Goal: Information Seeking & Learning: Learn about a topic

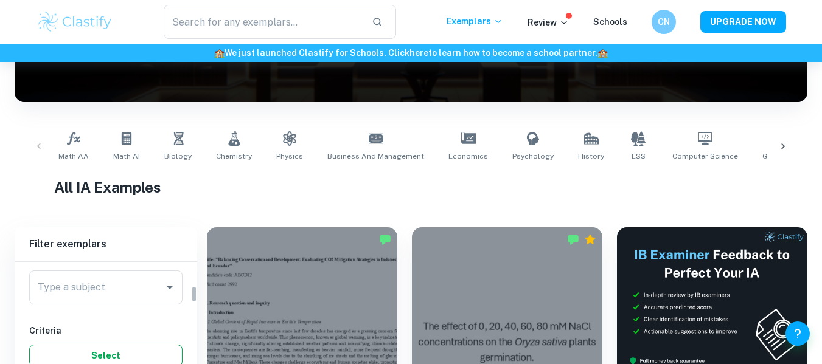
scroll to position [122, 0]
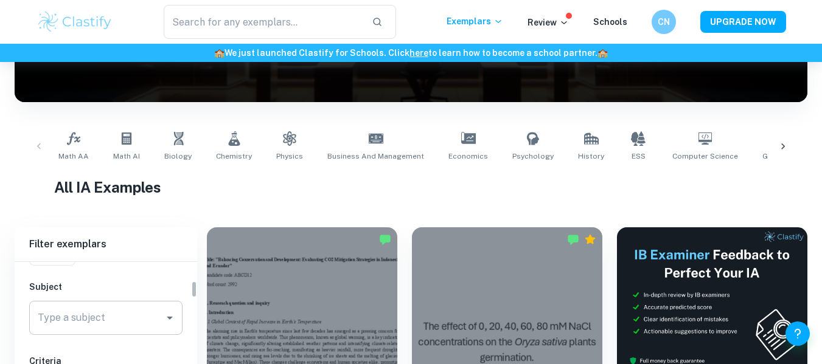
click at [95, 315] on input "Type a subject" at bounding box center [97, 318] width 124 height 23
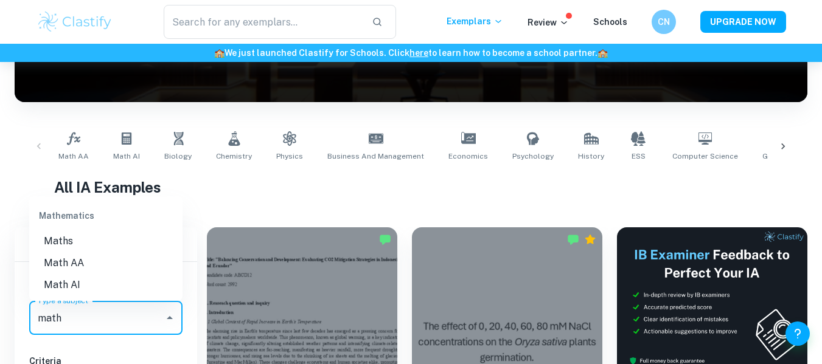
click at [85, 277] on li "Math AI" at bounding box center [105, 285] width 153 height 22
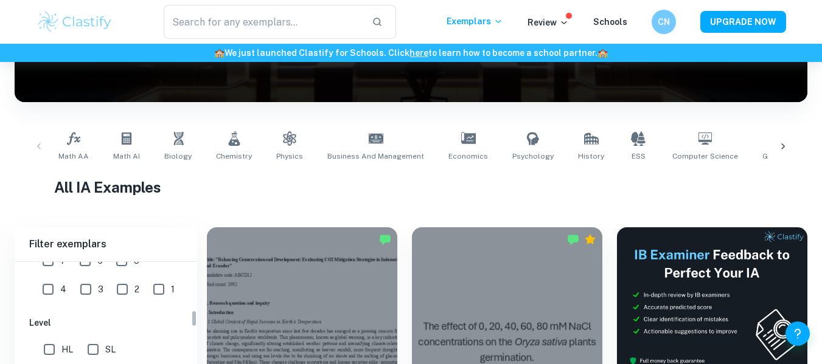
scroll to position [304, 0]
type input "Math AI"
click at [46, 265] on input "7" at bounding box center [48, 261] width 24 height 24
checkbox input "true"
click at [58, 346] on input "HL" at bounding box center [49, 350] width 24 height 24
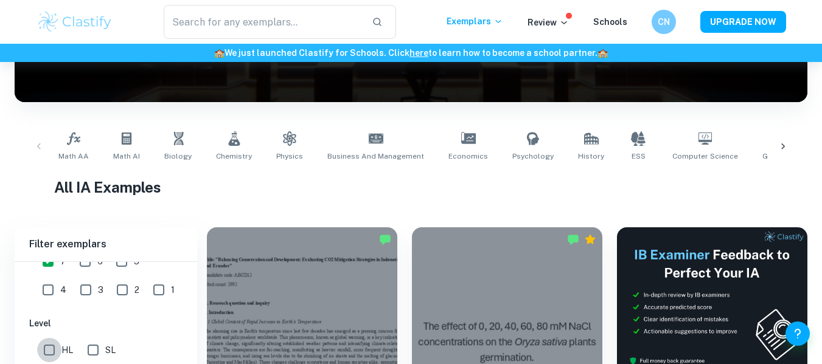
checkbox input "true"
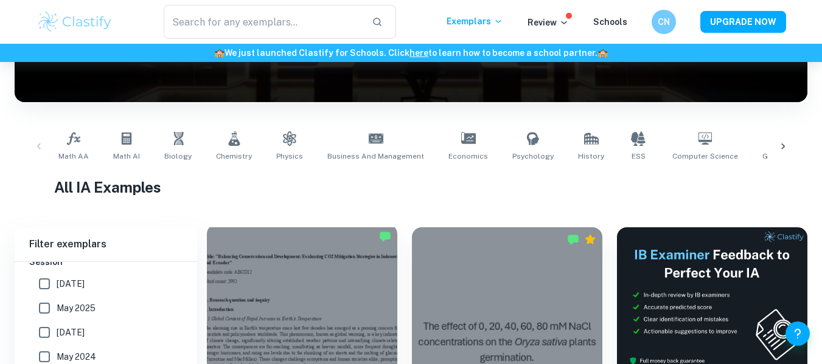
scroll to position [426, 0]
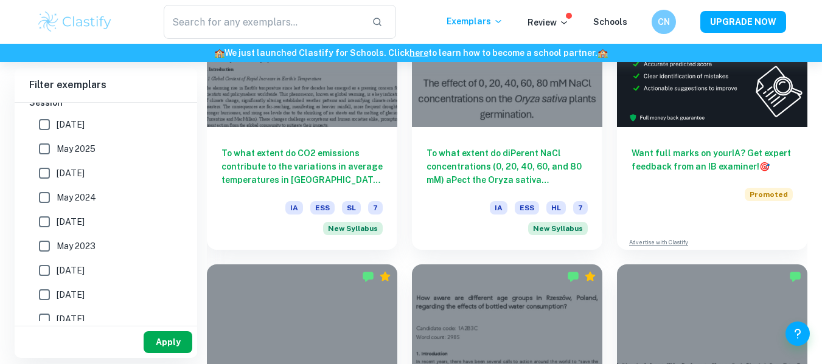
click at [165, 336] on button "Apply" at bounding box center [168, 343] width 49 height 22
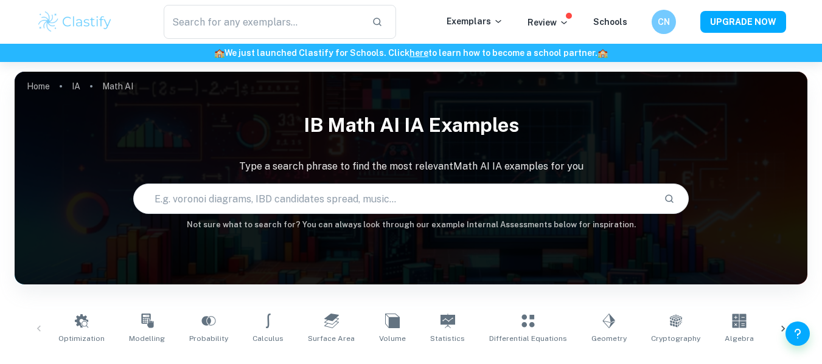
scroll to position [304, 0]
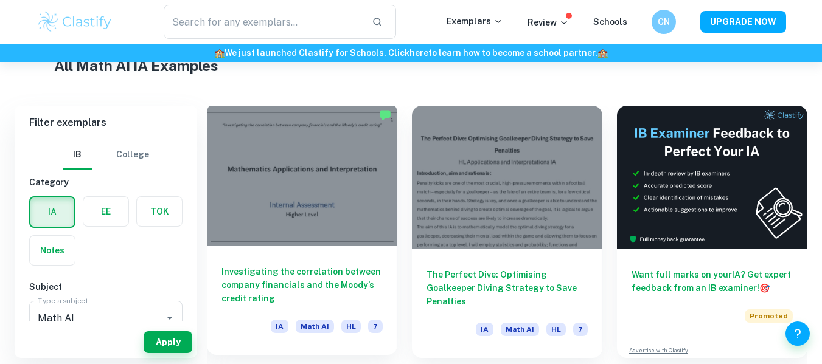
click at [357, 252] on div "Investigating the correlation between company financials and the Moody’s credit…" at bounding box center [302, 300] width 190 height 109
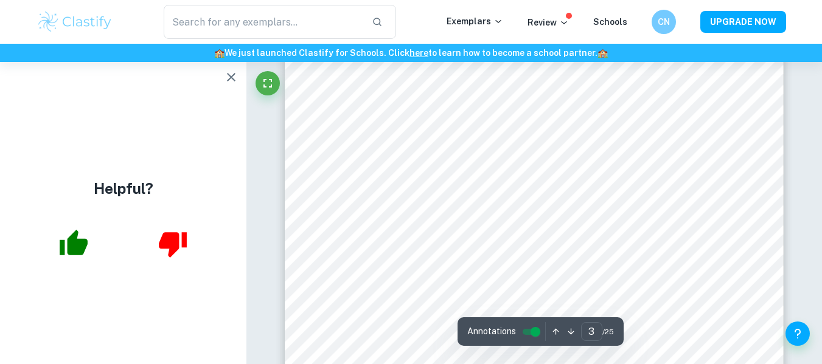
scroll to position [1886, 0]
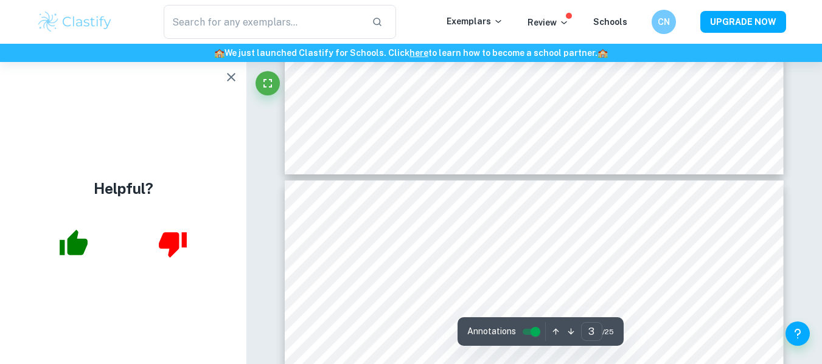
type input "4"
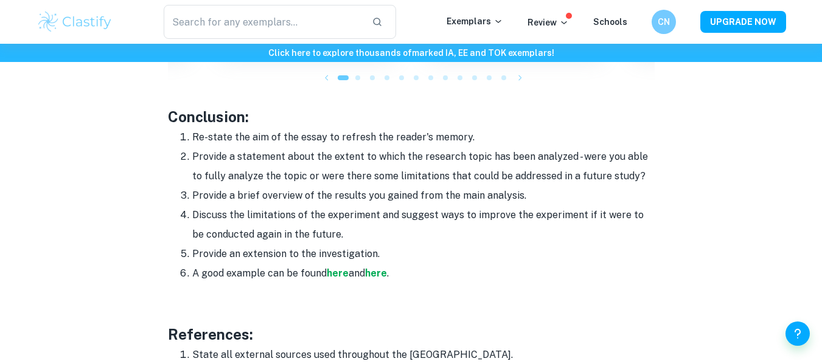
scroll to position [1468, 0]
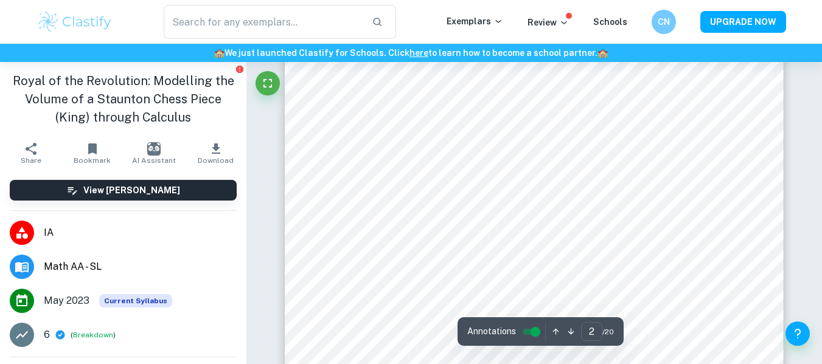
scroll to position [791, 0]
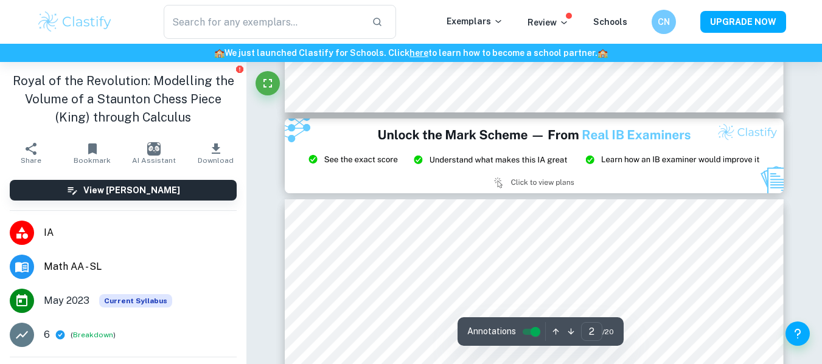
type input "3"
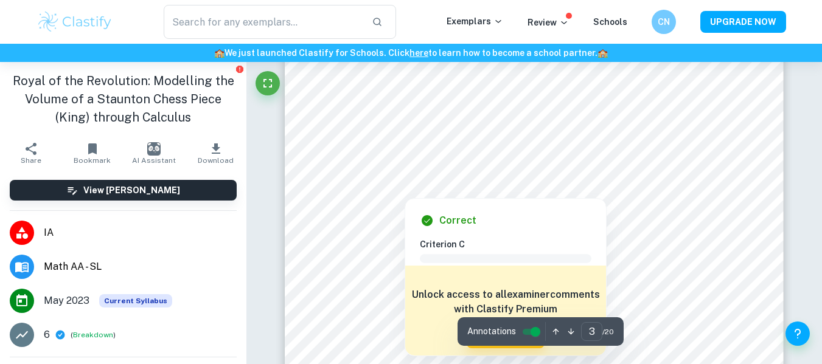
scroll to position [1521, 0]
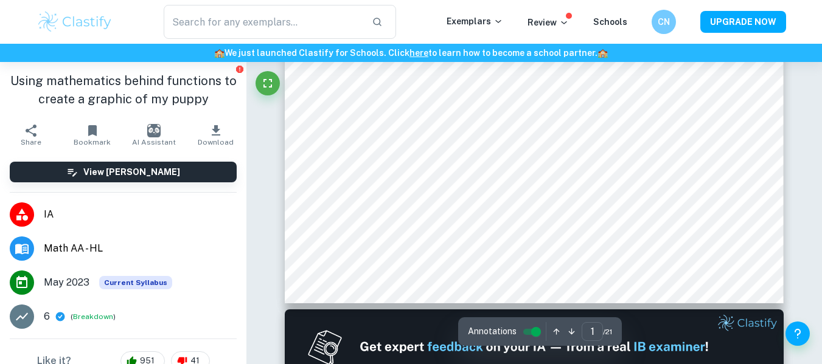
scroll to position [487, 0]
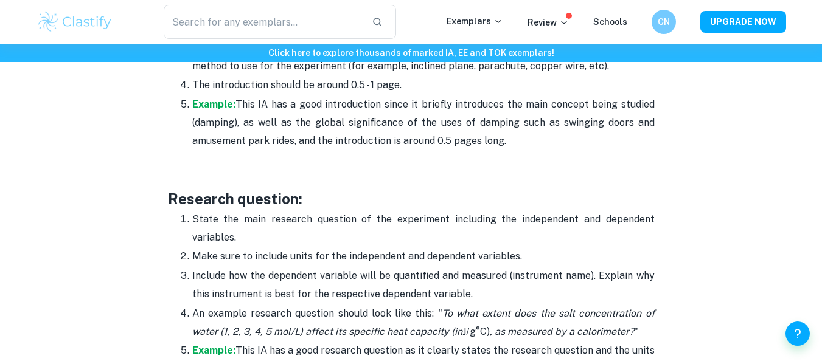
scroll to position [912, 0]
